Goal: Browse casually

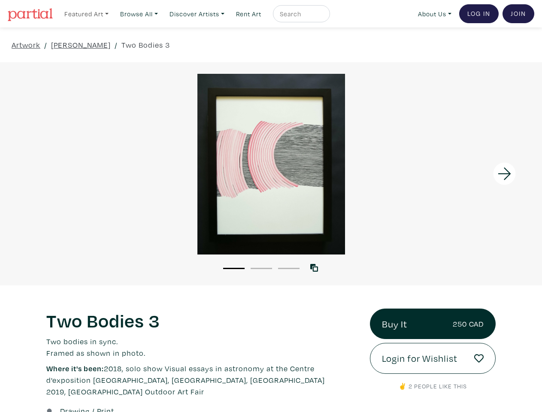
click at [87, 13] on link "Featured Art" at bounding box center [87, 14] width 52 height 18
click at [142, 13] on link "Browse All" at bounding box center [139, 14] width 46 height 18
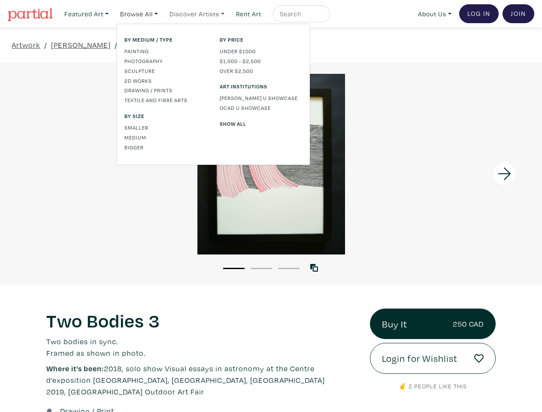
click at [201, 13] on link "Discover Artists" at bounding box center [197, 14] width 63 height 18
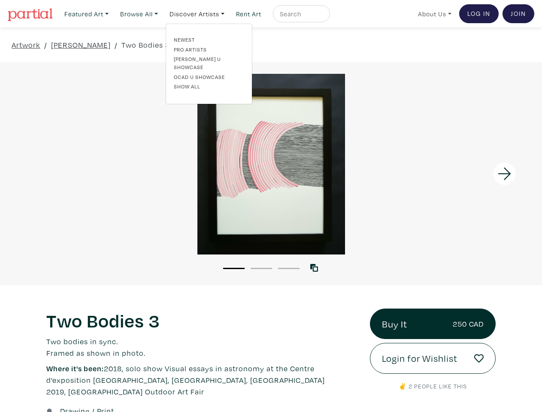
click at [433, 13] on link "About Us" at bounding box center [434, 14] width 41 height 18
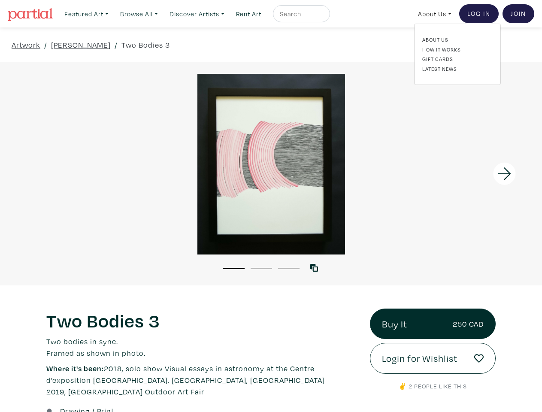
click at [475, 174] on div at bounding box center [475, 173] width 136 height 223
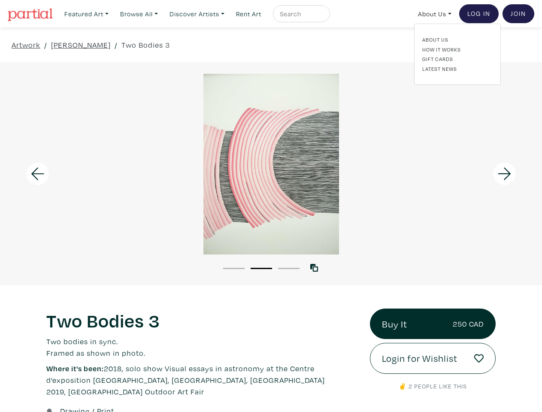
click at [234, 268] on button "1" at bounding box center [233, 268] width 21 height 1
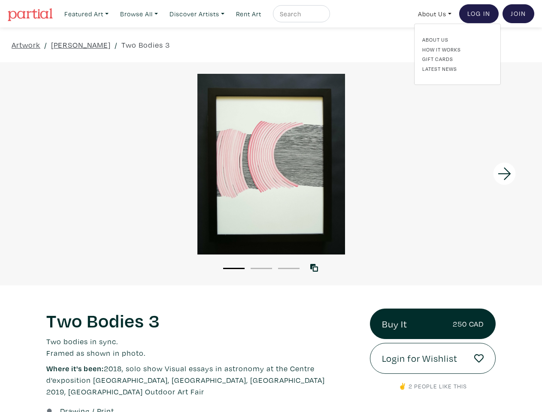
click at [262, 268] on button "2" at bounding box center [261, 268] width 21 height 1
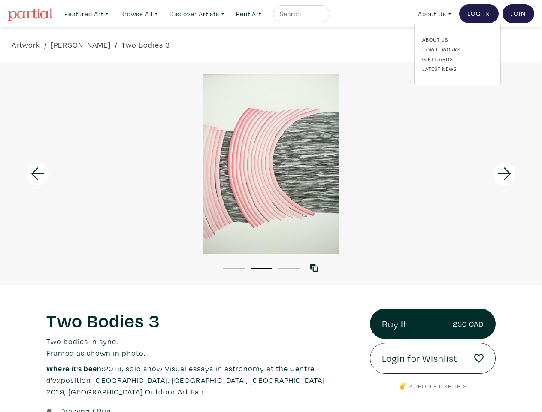
click at [289, 268] on button "3" at bounding box center [288, 268] width 21 height 1
click at [316, 268] on icon at bounding box center [315, 268] width 8 height 8
